Goal: Task Accomplishment & Management: Manage account settings

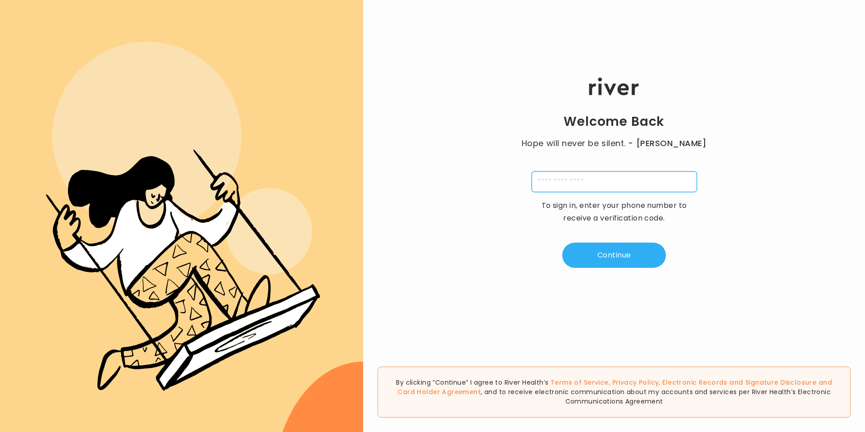
click at [604, 181] on input "tel" at bounding box center [613, 181] width 165 height 21
type input "**********"
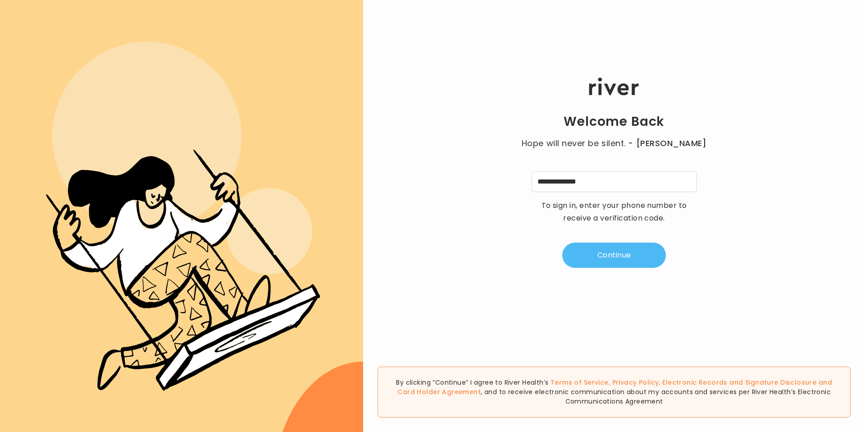
click at [601, 255] on button "Continue" at bounding box center [614, 254] width 104 height 25
type input "*"
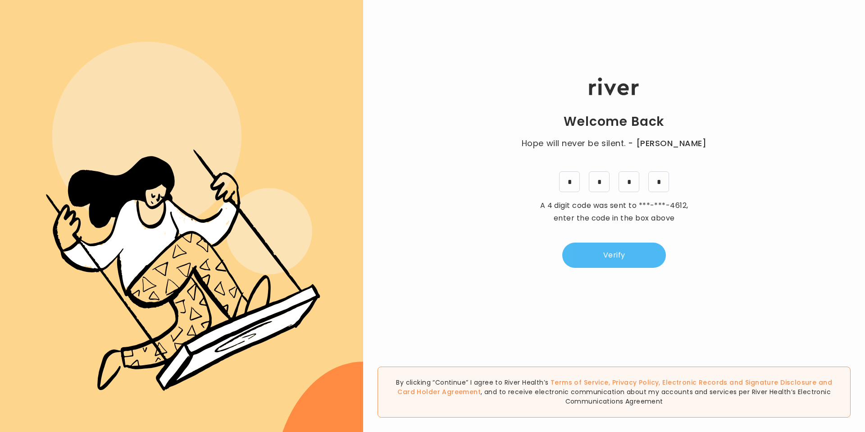
click at [601, 266] on button "Verify" at bounding box center [614, 254] width 104 height 25
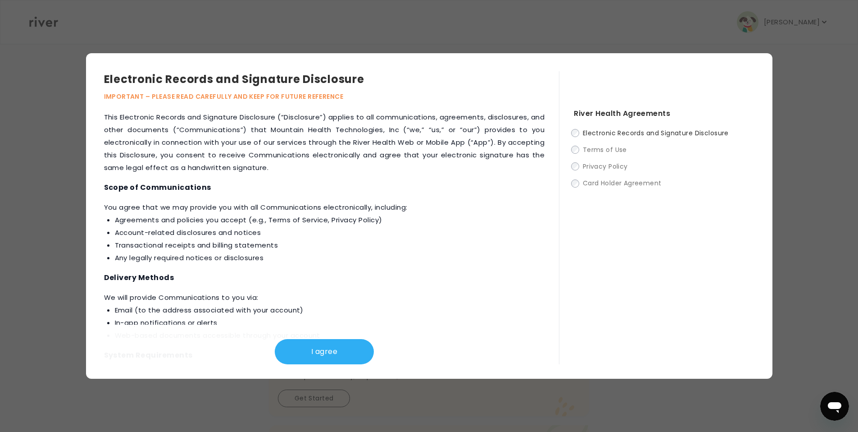
click at [788, 21] on div at bounding box center [429, 216] width 858 height 432
click at [357, 352] on button "I agree" at bounding box center [324, 351] width 99 height 25
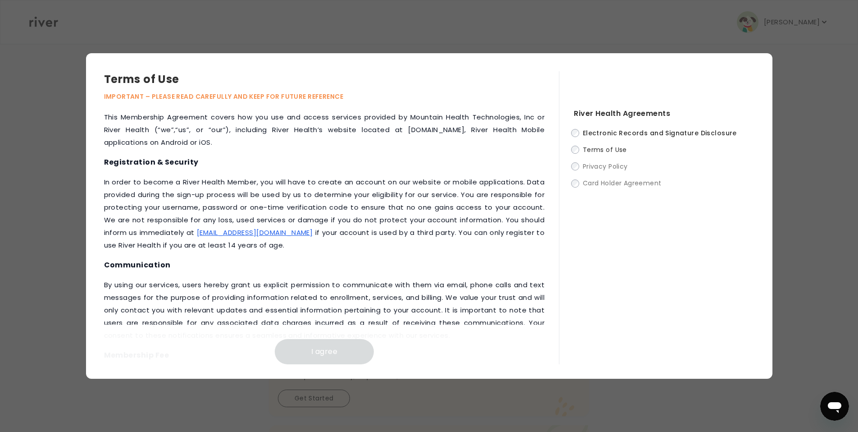
click at [799, 27] on div at bounding box center [429, 216] width 858 height 432
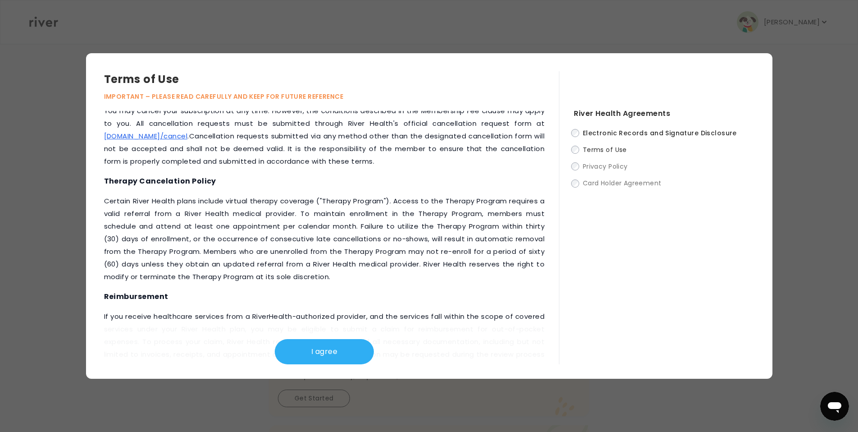
scroll to position [512, 0]
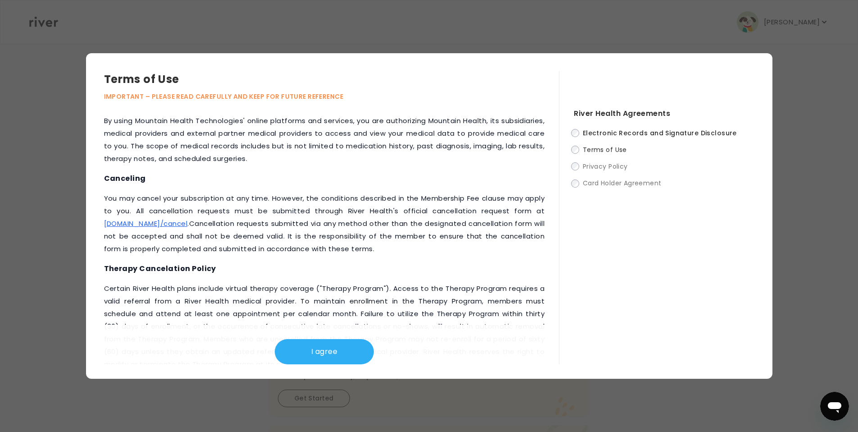
click at [156, 223] on link "[DOMAIN_NAME]/cancel" at bounding box center [146, 222] width 84 height 9
